Goal: Communication & Community: Answer question/provide support

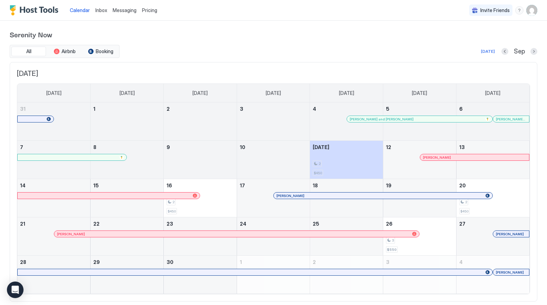
click at [128, 10] on span "Messaging" at bounding box center [125, 10] width 24 height 6
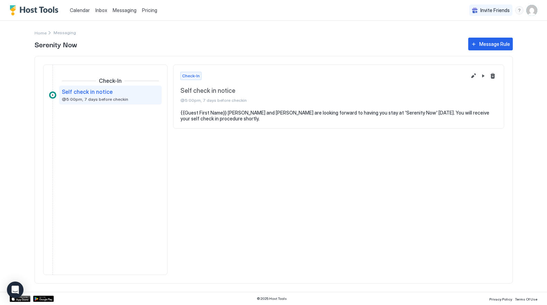
click at [101, 10] on span "Inbox" at bounding box center [101, 10] width 12 height 6
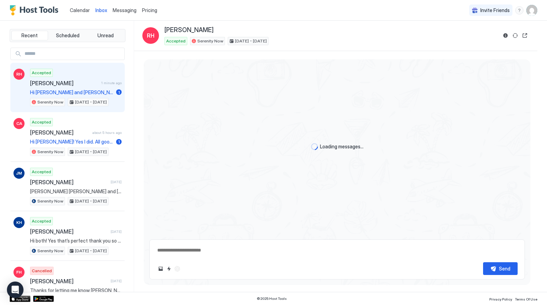
click at [83, 86] on span "[PERSON_NAME]" at bounding box center [64, 83] width 68 height 7
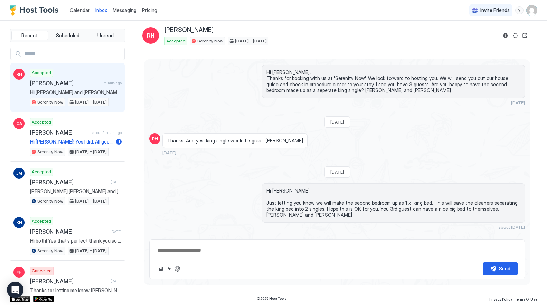
scroll to position [22, 0]
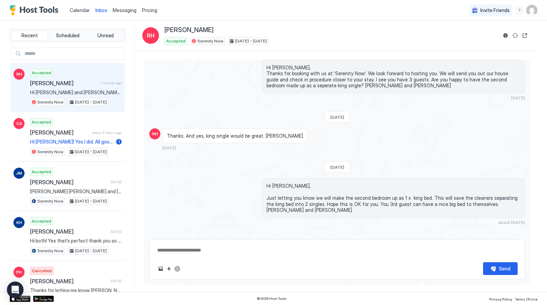
click at [85, 11] on span "Calendar" at bounding box center [80, 10] width 20 height 6
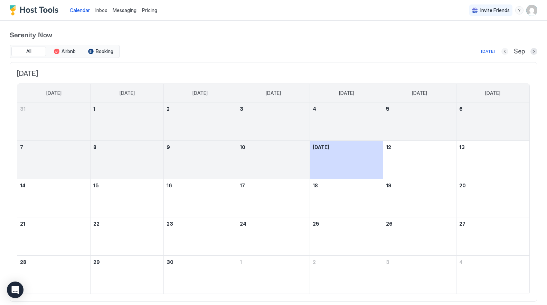
click at [505, 51] on button "Previous month" at bounding box center [504, 51] width 7 height 7
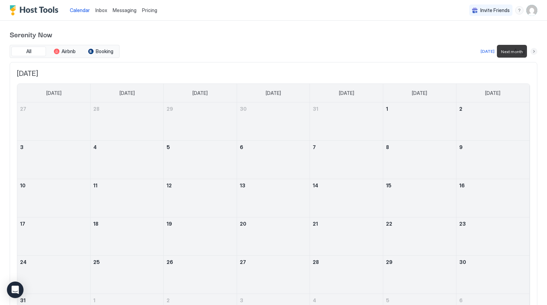
click at [534, 51] on button "Next month" at bounding box center [533, 51] width 7 height 7
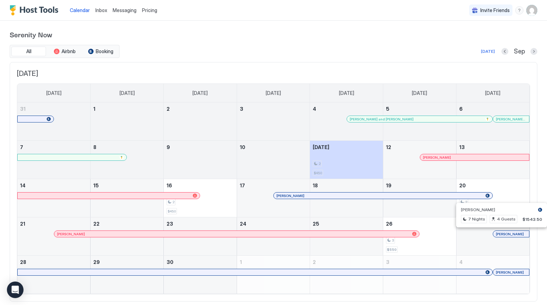
click at [503, 234] on div at bounding box center [503, 234] width 6 height 6
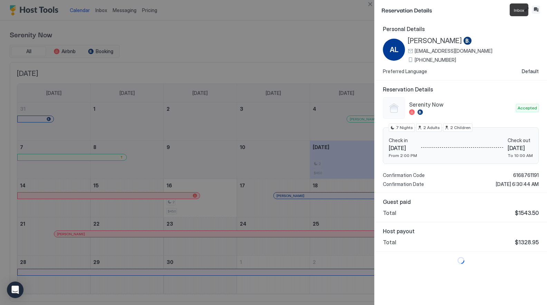
click at [535, 9] on button "Inbox" at bounding box center [535, 10] width 8 height 8
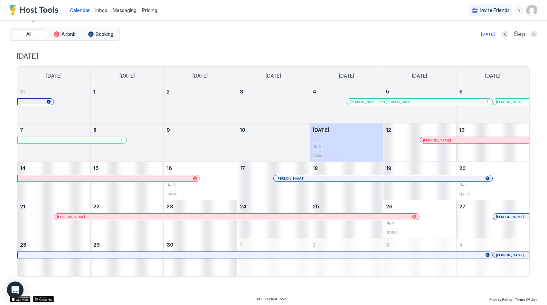
scroll to position [17, 0]
click at [505, 254] on div at bounding box center [505, 256] width 6 height 6
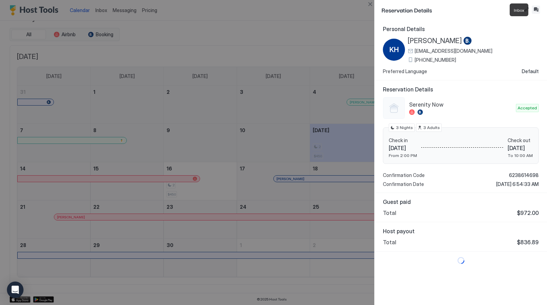
click at [536, 10] on button "Inbox" at bounding box center [535, 10] width 8 height 8
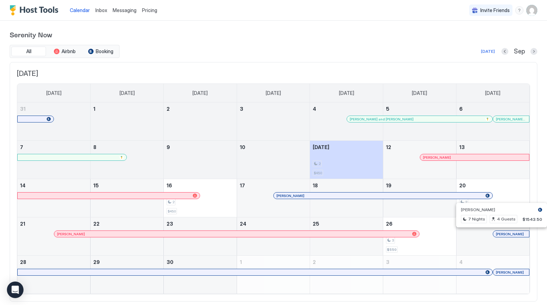
click at [506, 233] on div at bounding box center [506, 234] width 6 height 6
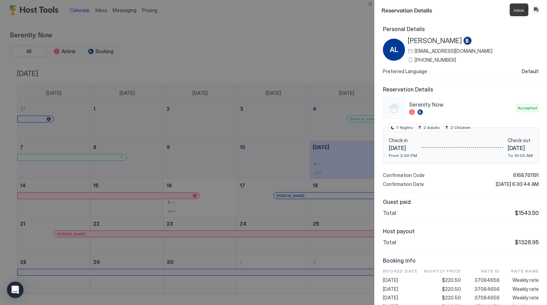
click at [532, 8] on button "Inbox" at bounding box center [535, 10] width 8 height 8
type textarea "*"
